Goal: Task Accomplishment & Management: Manage account settings

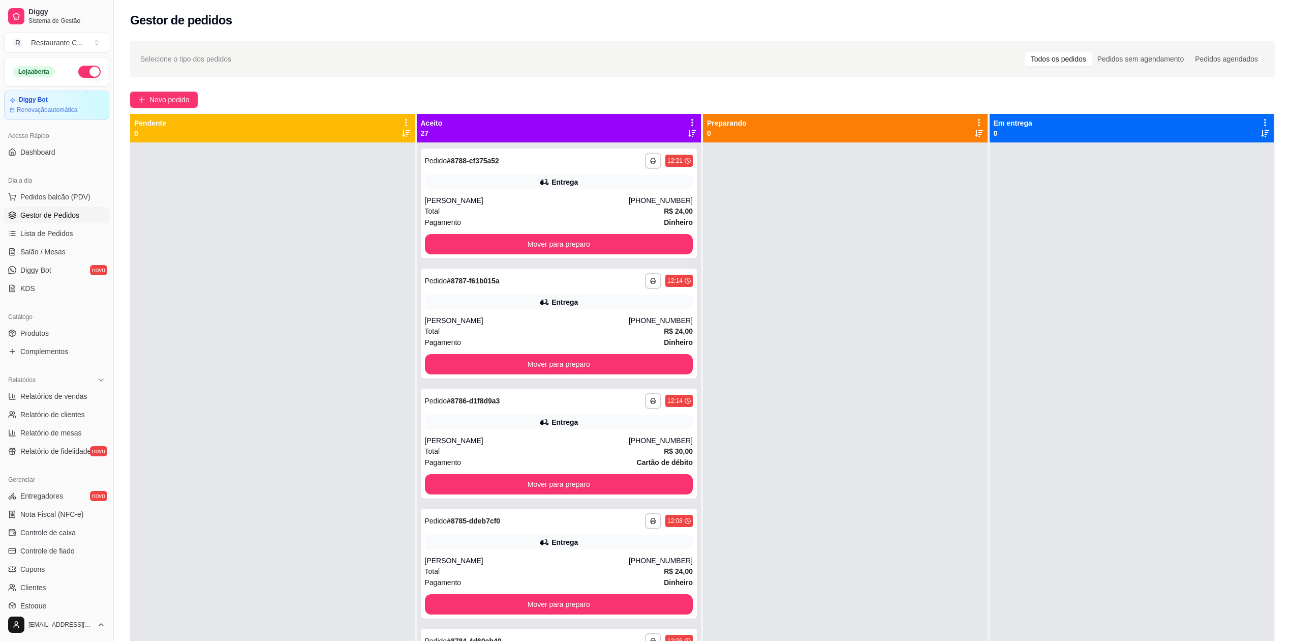
scroll to position [92, 0]
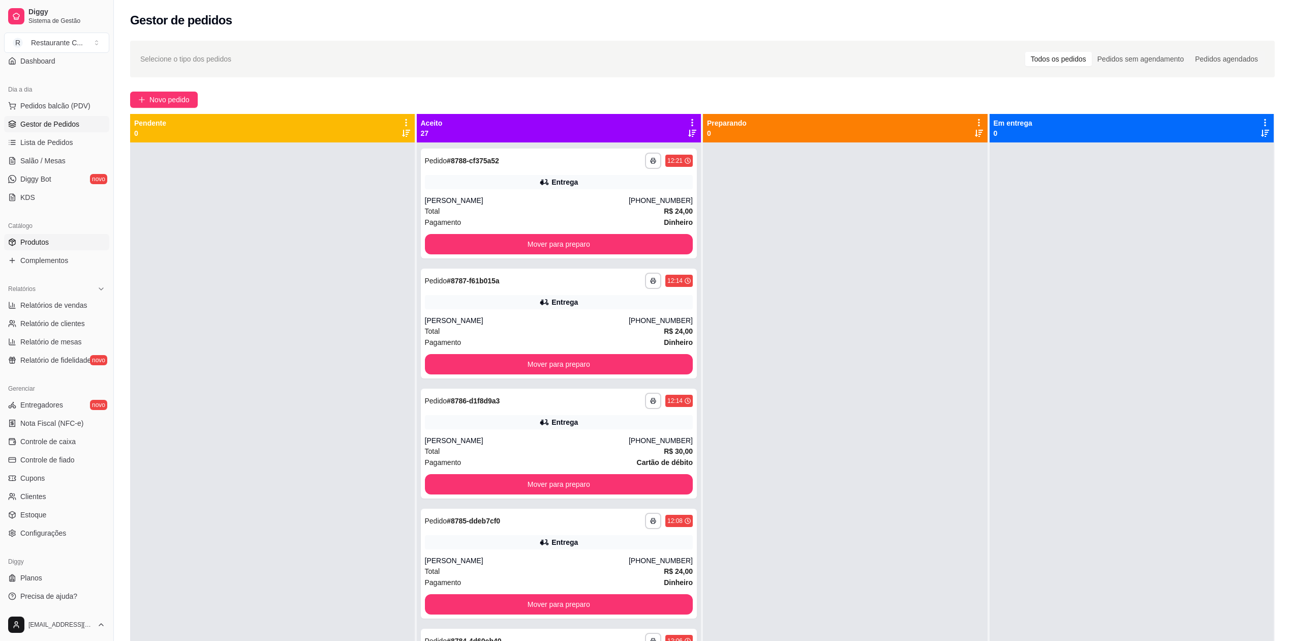
click at [46, 240] on span "Produtos" at bounding box center [34, 242] width 28 height 10
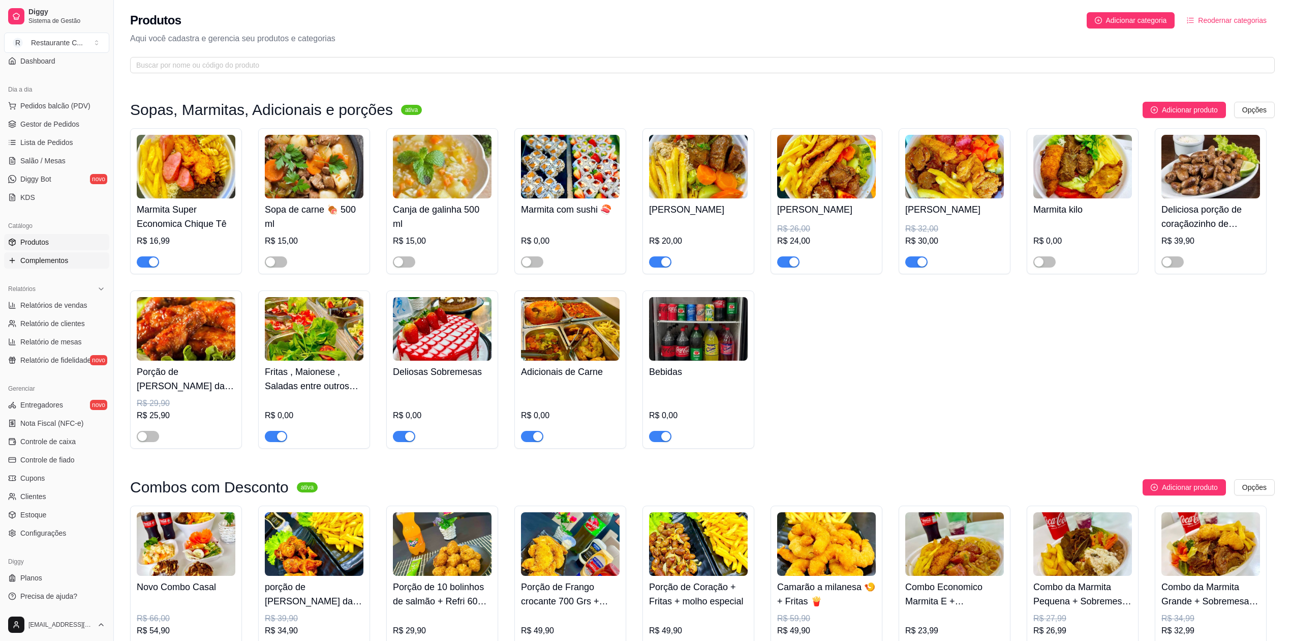
click at [47, 263] on span "Complementos" at bounding box center [44, 260] width 48 height 10
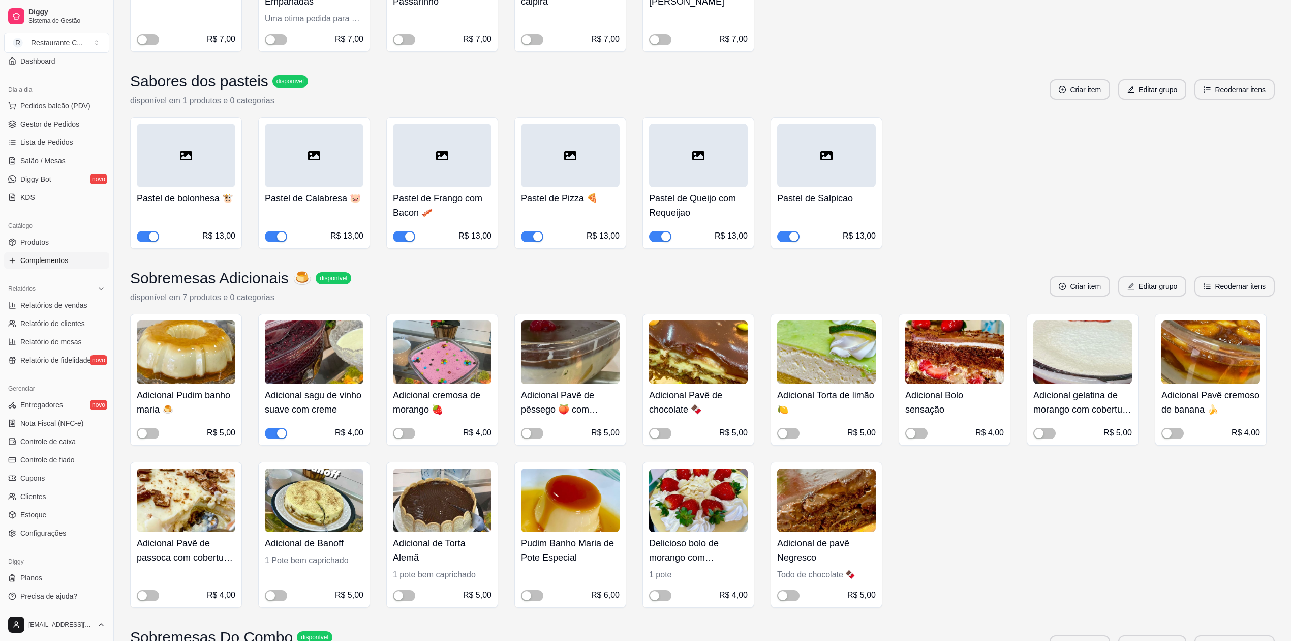
scroll to position [1695, 0]
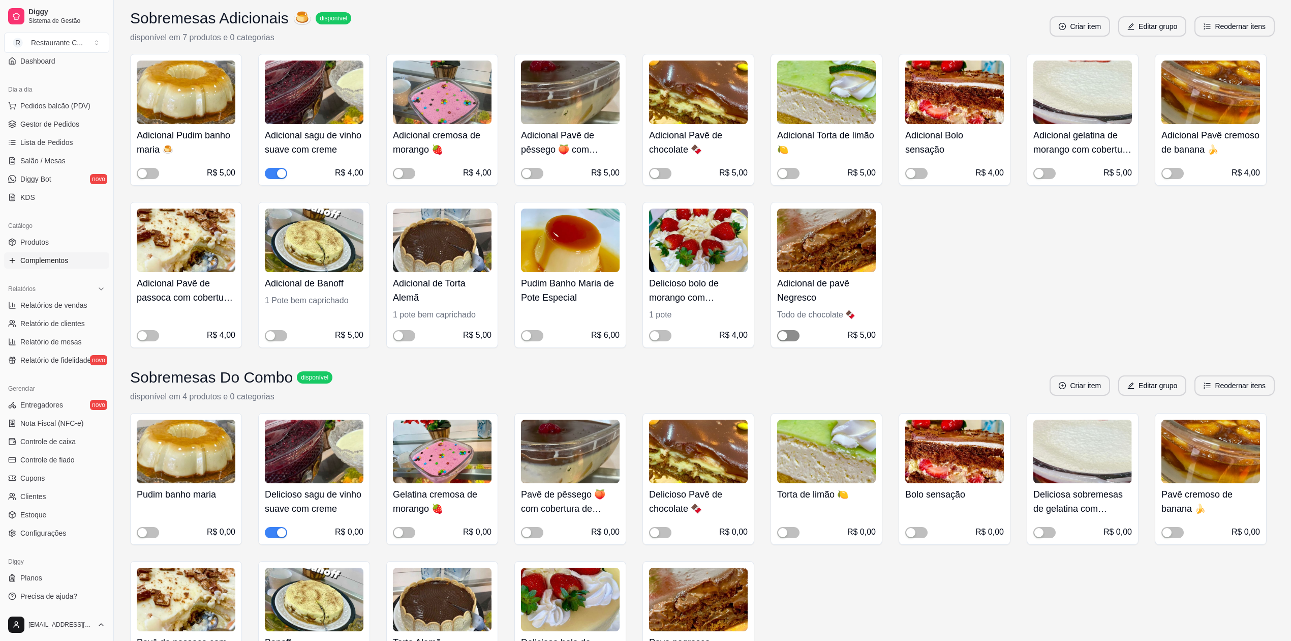
drag, startPoint x: 784, startPoint y: 339, endPoint x: 777, endPoint y: 340, distance: 6.2
click at [784, 338] on div "button" at bounding box center [782, 335] width 9 height 9
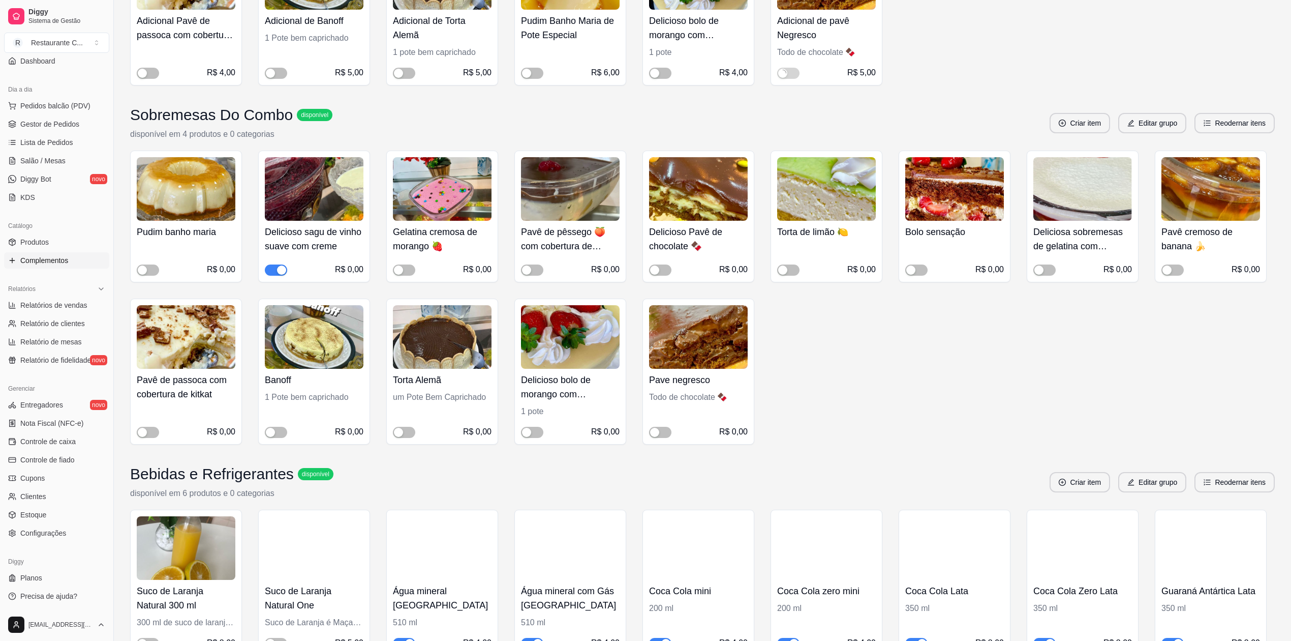
scroll to position [1966, 0]
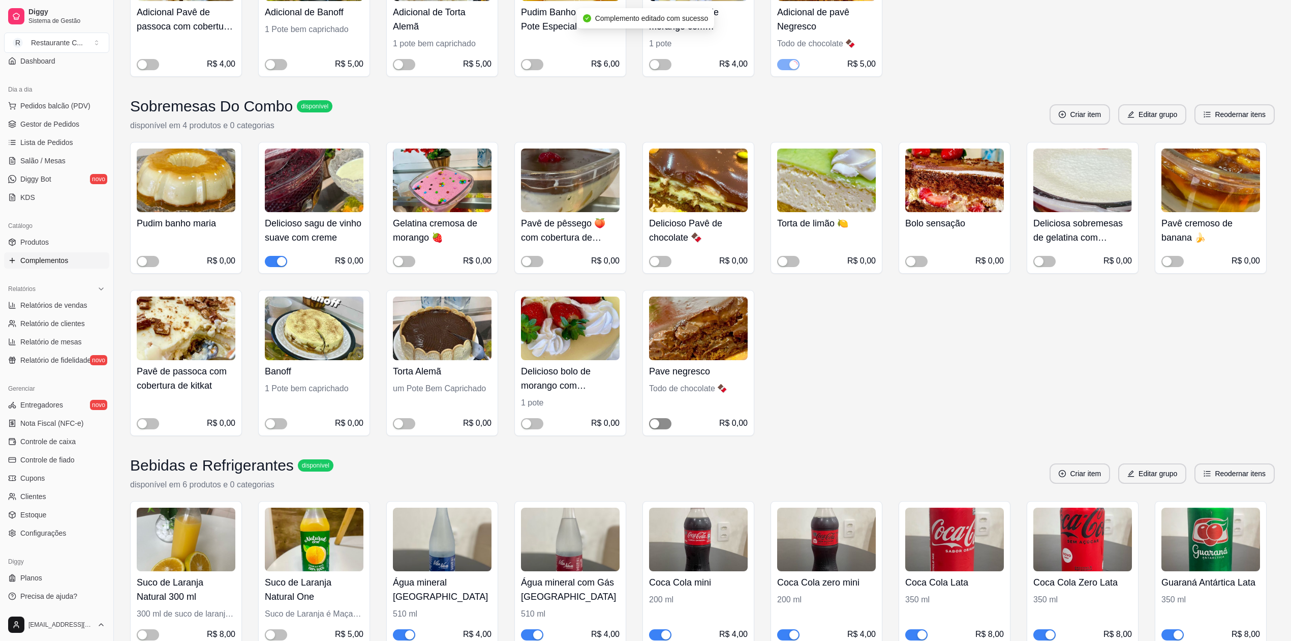
click at [655, 426] on div "button" at bounding box center [654, 423] width 9 height 9
click at [511, 55] on div "Carnes Obrigatorias da Marmita disponível disponível em 6 produtos e 0 categori…" at bounding box center [703, 101] width 1178 height 3886
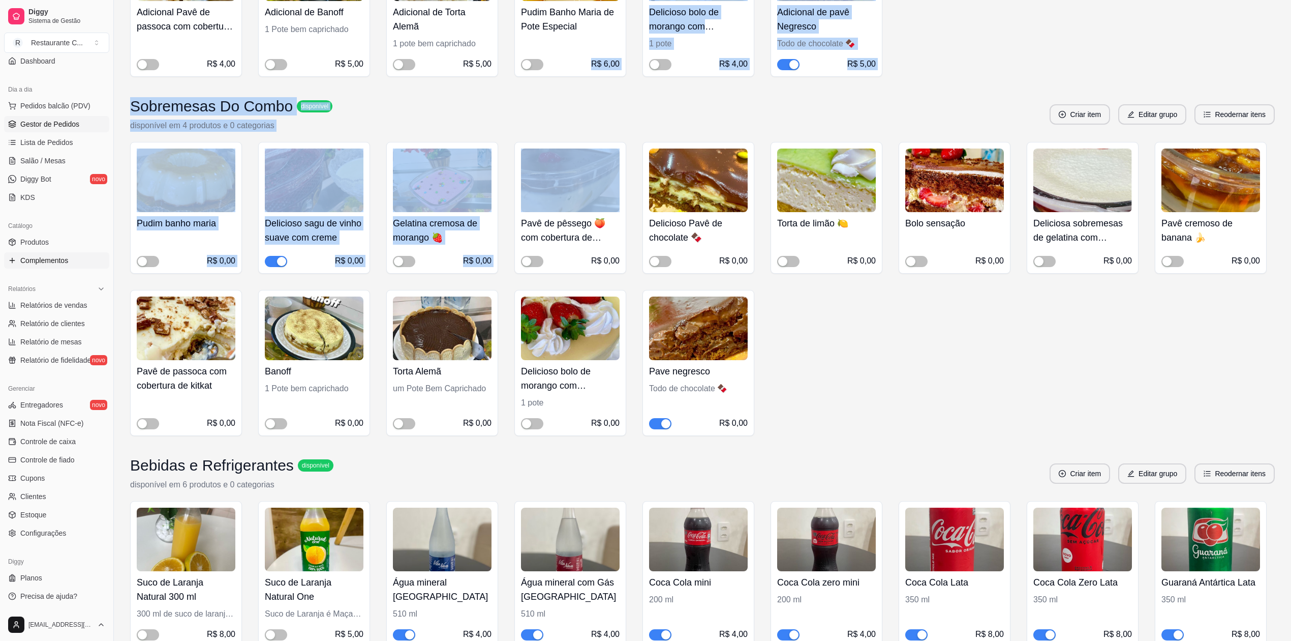
click at [34, 124] on span "Gestor de Pedidos" at bounding box center [49, 124] width 59 height 10
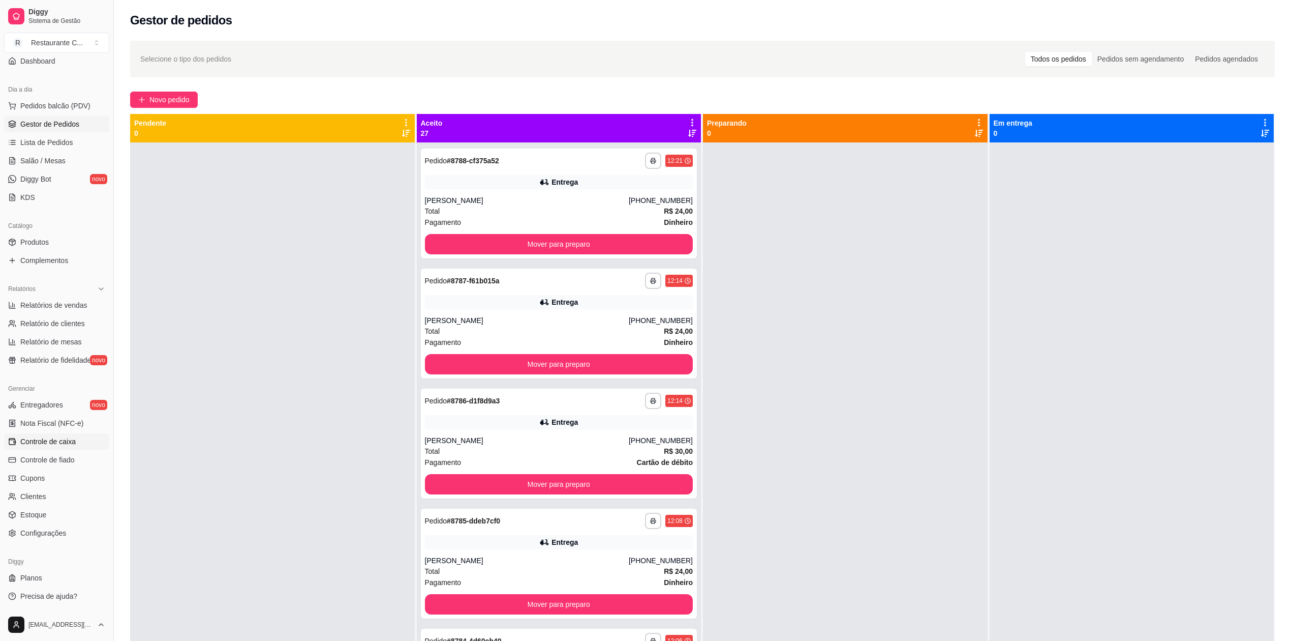
click at [60, 440] on span "Controle de caixa" at bounding box center [47, 441] width 55 height 10
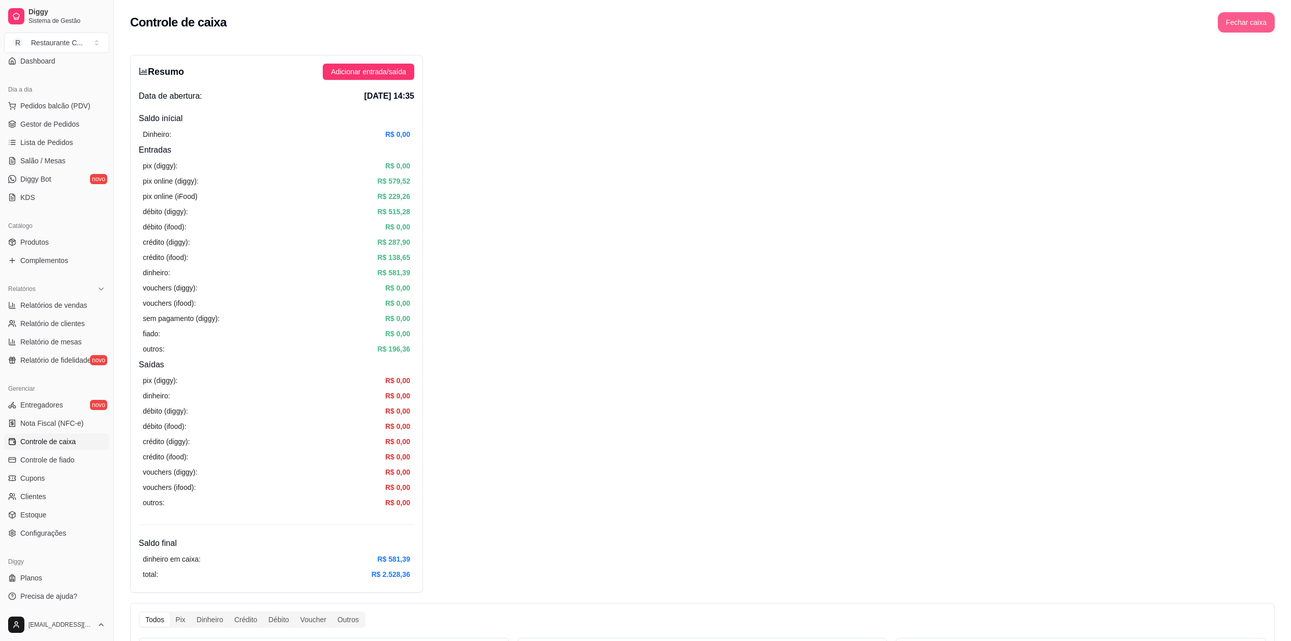
click at [1241, 21] on button "Fechar caixa" at bounding box center [1246, 22] width 57 height 20
click at [1276, 85] on span "Sim" at bounding box center [1275, 90] width 12 height 11
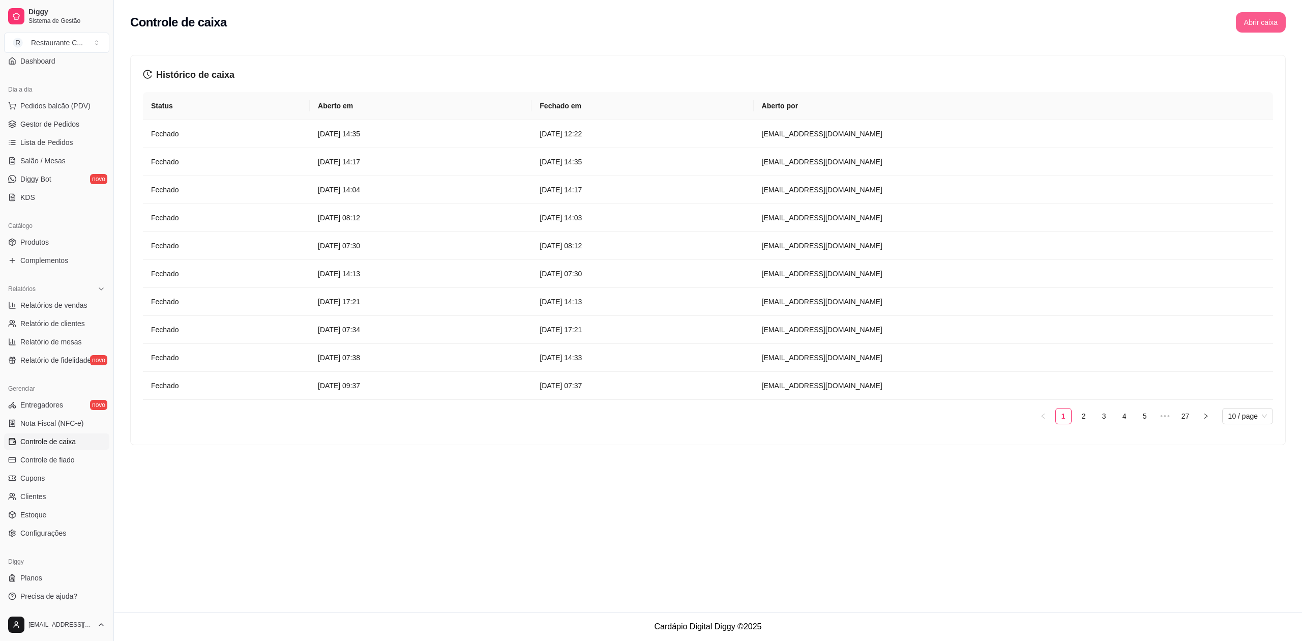
click at [1254, 26] on button "Abrir caixa" at bounding box center [1261, 22] width 50 height 20
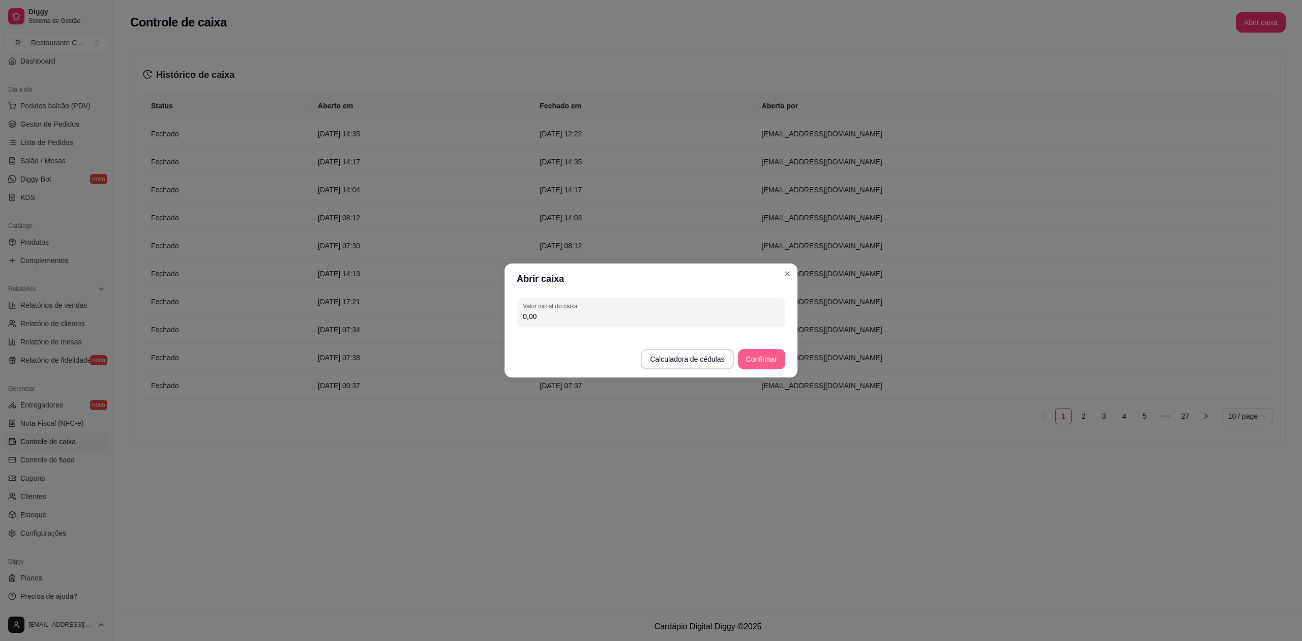
click at [767, 360] on button "Confirmar" at bounding box center [761, 359] width 47 height 20
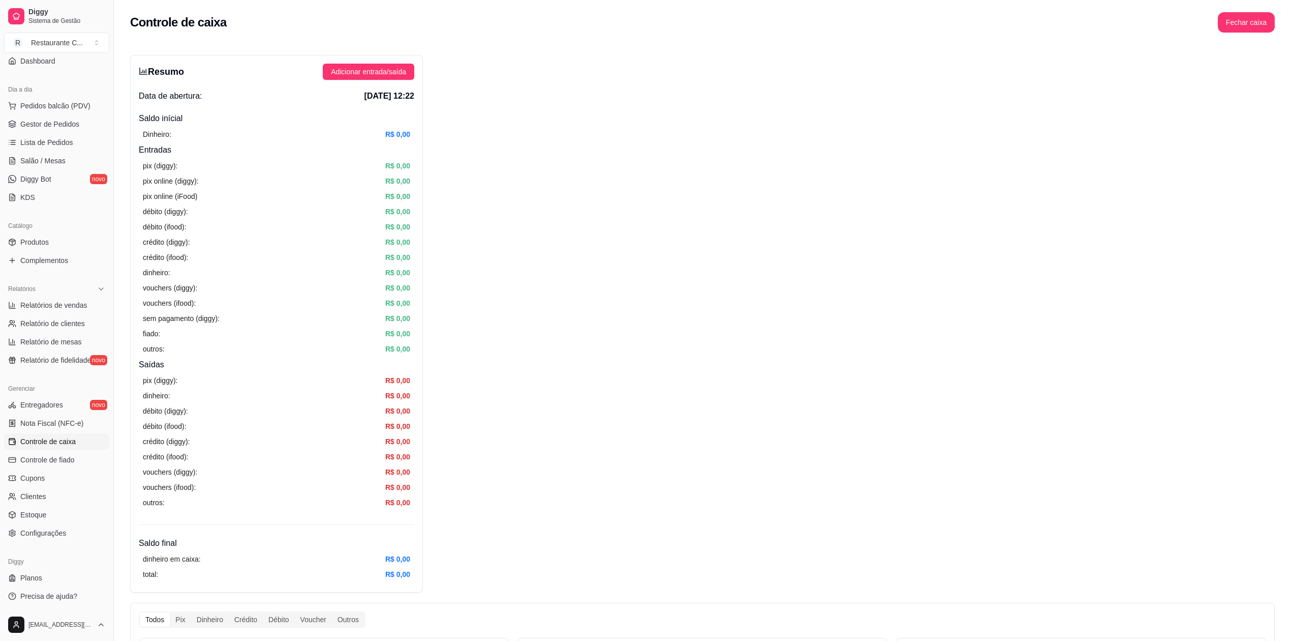
click at [545, 293] on div "Resumo Adicionar entrada/saída Data de abertura: [DATE] 12:22 Saldo inícial Din…" at bounding box center [702, 635] width 1145 height 1160
click at [64, 125] on span "Gestor de Pedidos" at bounding box center [49, 124] width 59 height 10
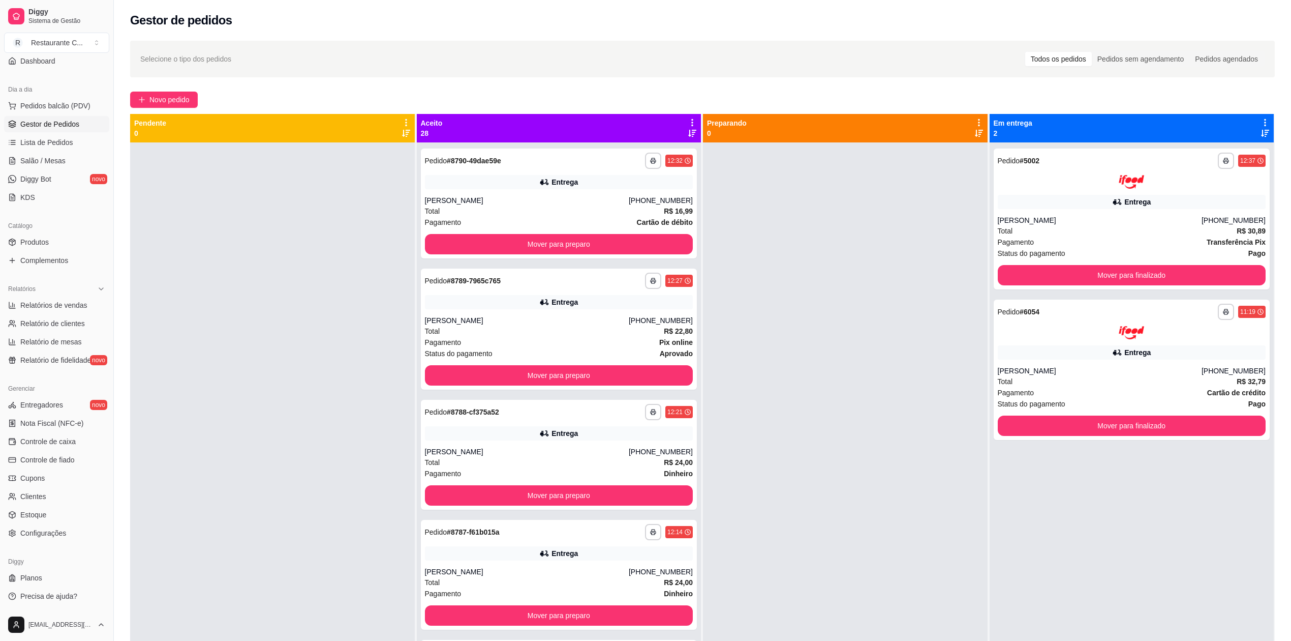
click at [810, 354] on div at bounding box center [845, 462] width 285 height 641
click at [692, 122] on icon at bounding box center [693, 122] width 2 height 7
click at [631, 147] on span "Com essa opção você tem a opção de mover todos os pedidos que estão em uma etap…" at bounding box center [609, 159] width 151 height 24
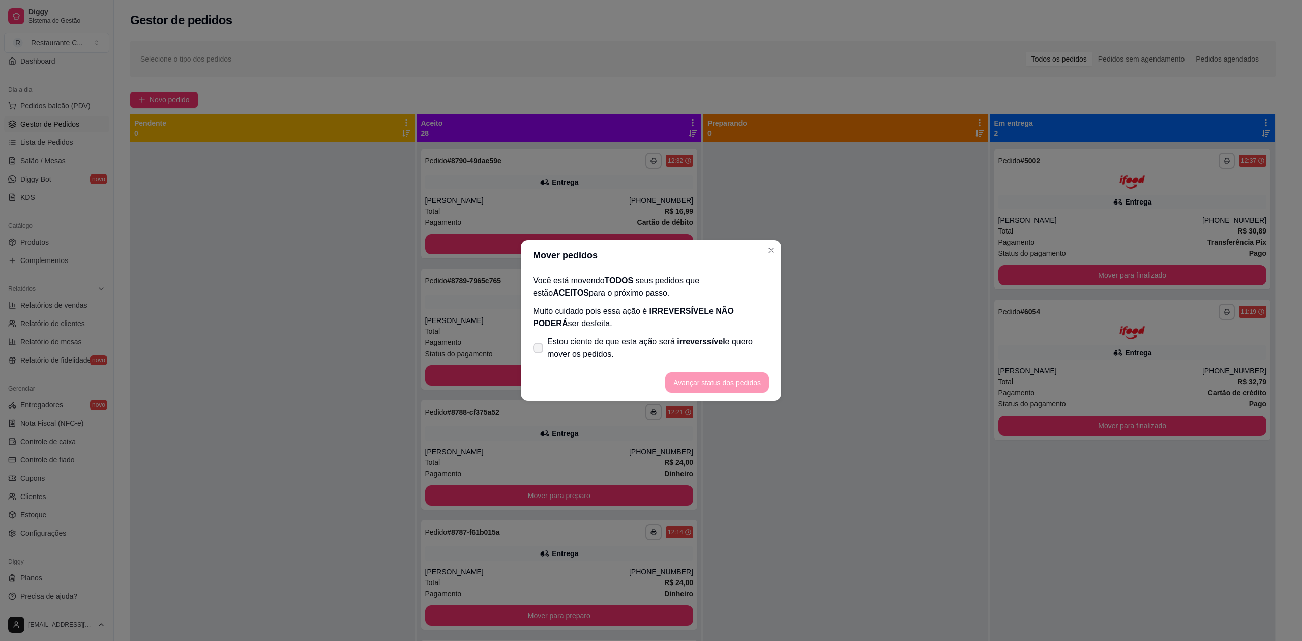
click at [560, 335] on div "Você está movendo TODOS seus pedidos que estão ACEITOS para o próximo passo. Mu…" at bounding box center [651, 318] width 260 height 94
click at [566, 350] on span "Estou ciente de que esta ação será irreverssível e quero mover os pedidos." at bounding box center [658, 348] width 222 height 24
click at [539, 350] on input "Estou ciente de que esta ação será irreverssível e quero mover os pedidos." at bounding box center [535, 353] width 7 height 7
checkbox input "true"
click at [728, 385] on button "Avançar status dos pedidos" at bounding box center [717, 383] width 101 height 20
